Goal: Transaction & Acquisition: Purchase product/service

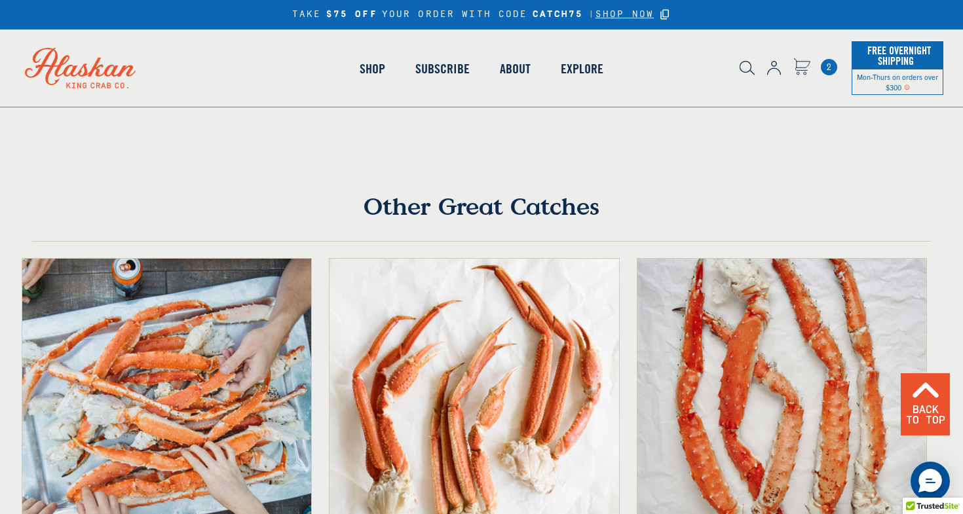
scroll to position [848, 0]
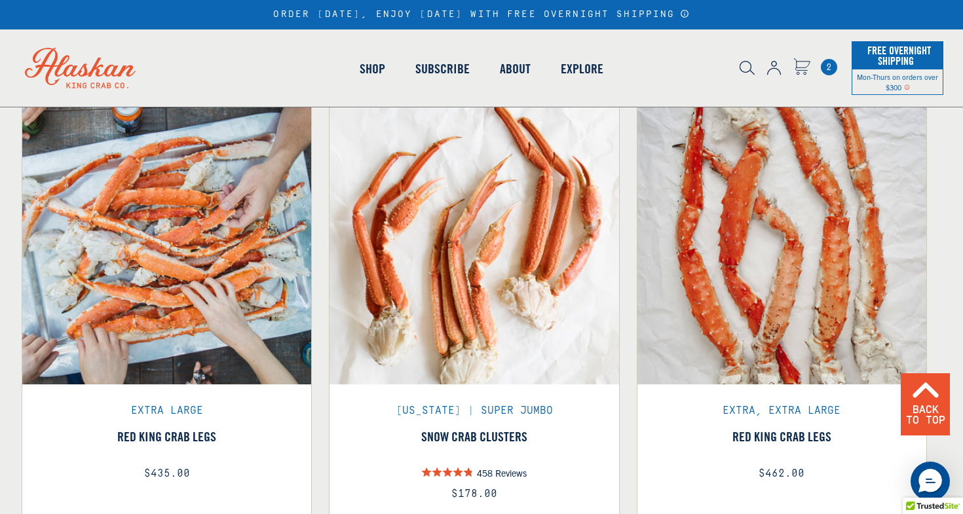
click at [608, 339] on img "product" at bounding box center [473, 239] width 289 height 289
